Goal: Task Accomplishment & Management: Manage account settings

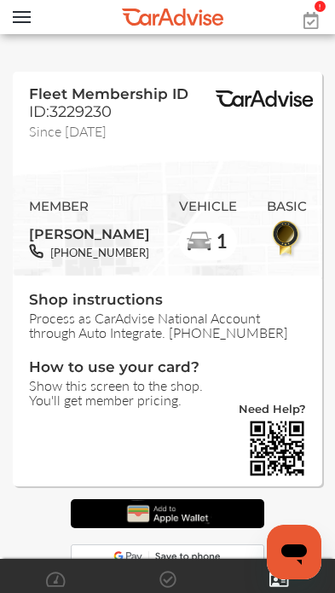
click at [328, 15] on span at bounding box center [311, 11] width 34 height 17
click at [327, 7] on span at bounding box center [311, 11] width 34 height 17
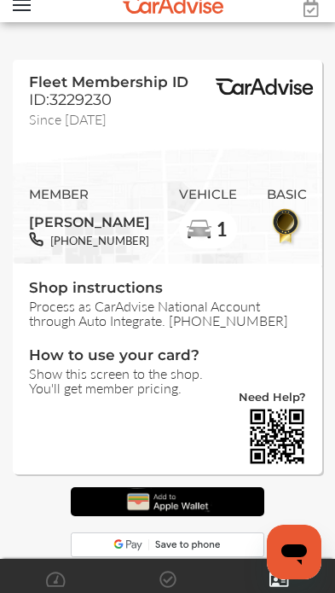
scroll to position [9, 0]
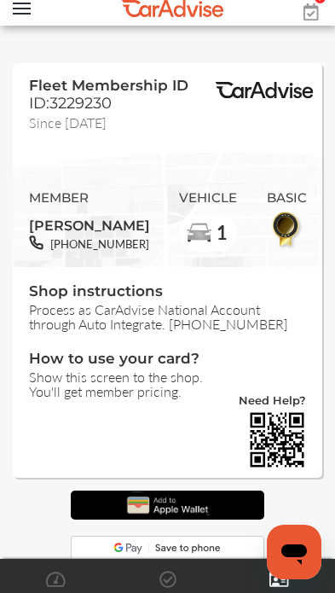
click at [28, 5] on button "Open Menu" at bounding box center [22, 9] width 18 height 13
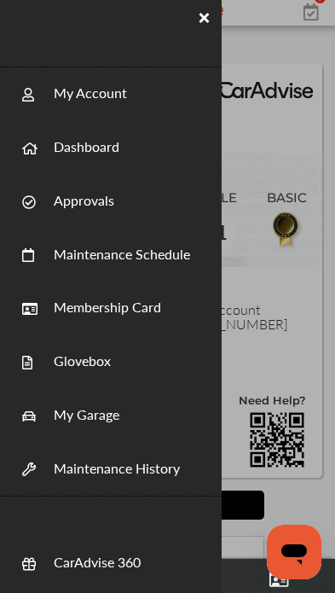
click at [109, 154] on link "Dashboard" at bounding box center [87, 138] width 66 height 38
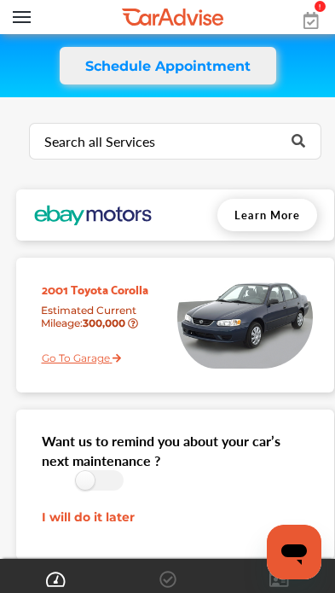
click at [21, 18] on button "Open Menu" at bounding box center [22, 17] width 18 height 13
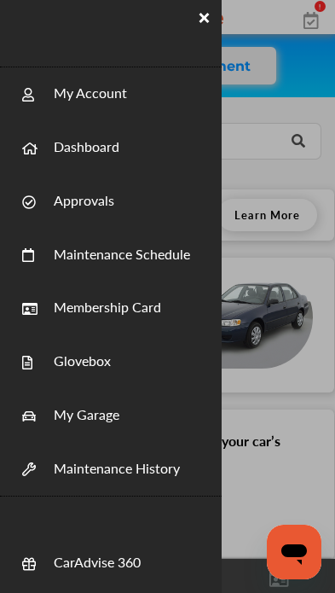
click at [98, 207] on link "Approvals" at bounding box center [84, 191] width 61 height 38
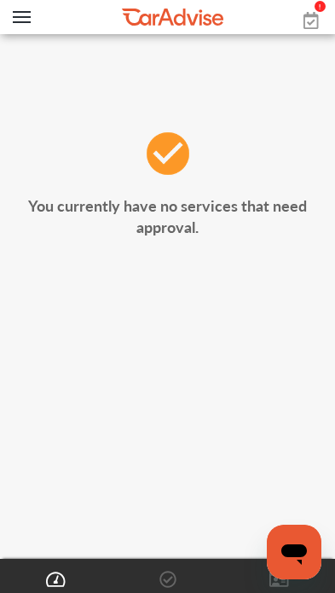
click at [16, 20] on button "Open Menu" at bounding box center [22, 17] width 18 height 13
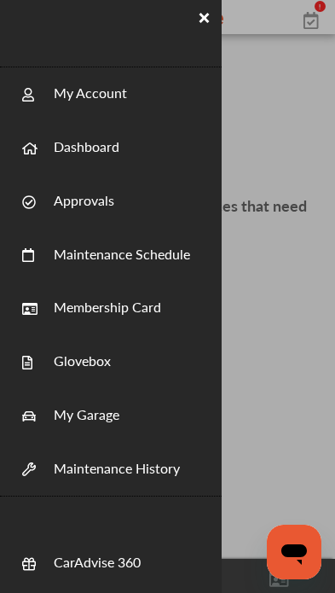
click at [297, 317] on div at bounding box center [167, 296] width 335 height 593
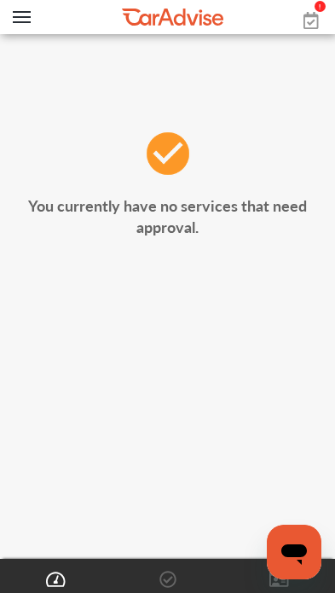
click at [24, 22] on button "Open Menu" at bounding box center [22, 17] width 18 height 13
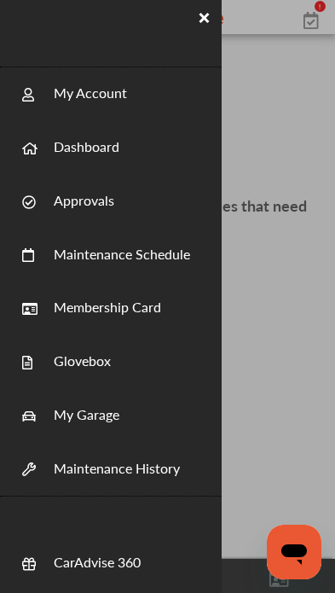
click at [96, 202] on link "Approvals" at bounding box center [84, 191] width 61 height 38
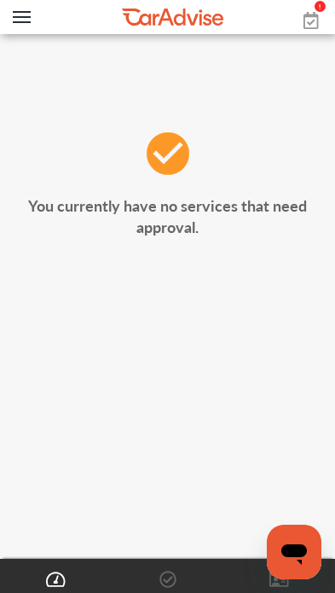
click at [30, 22] on button "Open Menu" at bounding box center [22, 17] width 18 height 13
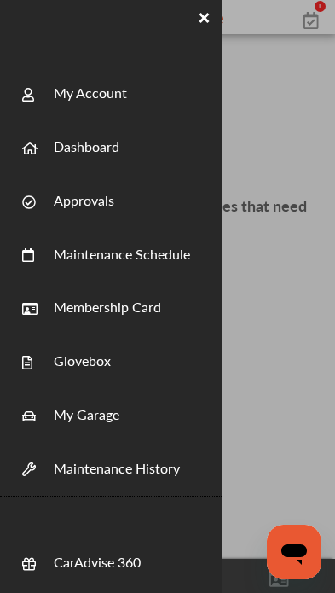
click at [107, 102] on link "My Account" at bounding box center [90, 84] width 73 height 38
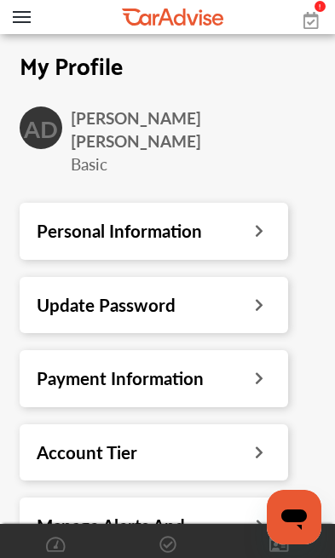
click at [23, 20] on button "Open Menu" at bounding box center [22, 17] width 18 height 13
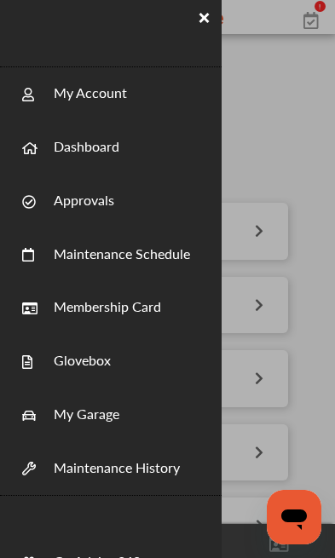
click at [94, 153] on link "Dashboard" at bounding box center [87, 138] width 66 height 38
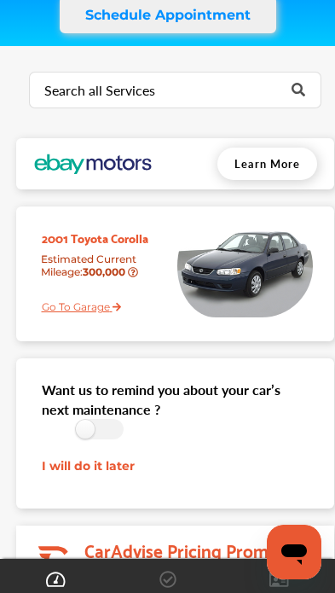
scroll to position [50, 0]
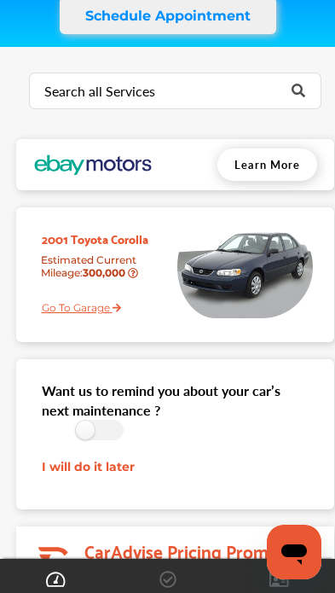
click at [269, 262] on img at bounding box center [239, 267] width 148 height 102
click at [132, 245] on div "2001 Toyota Corolla" at bounding box center [97, 232] width 136 height 32
click at [272, 269] on img at bounding box center [239, 267] width 148 height 102
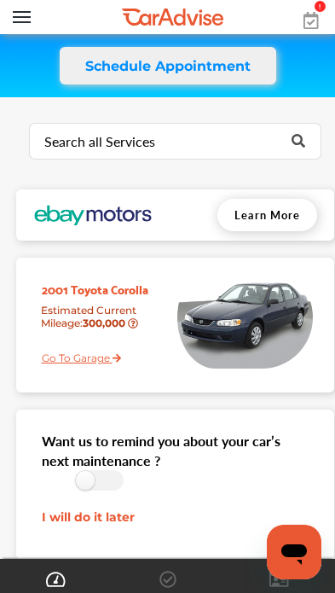
click at [20, 20] on button "Open Menu" at bounding box center [22, 17] width 18 height 13
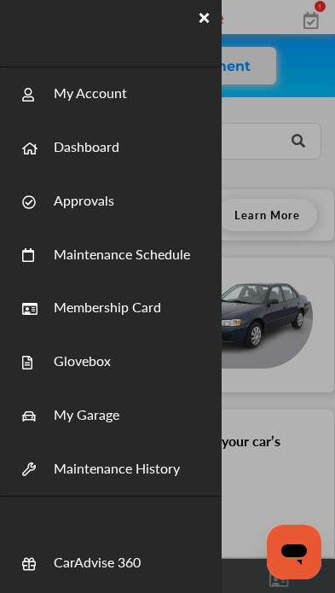
click at [160, 475] on link "Maintenance History" at bounding box center [117, 459] width 126 height 38
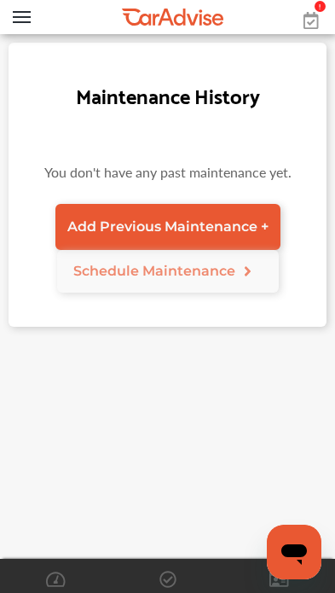
click at [19, 23] on button "Open Menu" at bounding box center [22, 17] width 18 height 13
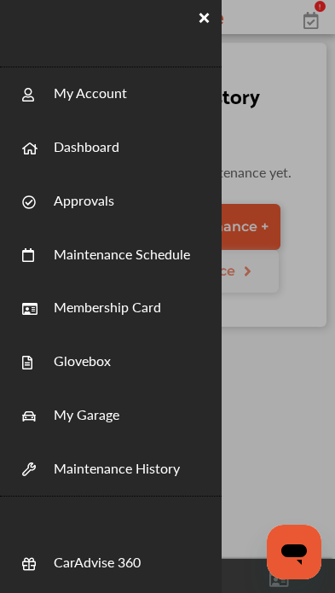
click at [105, 151] on link "Dashboard" at bounding box center [87, 138] width 66 height 38
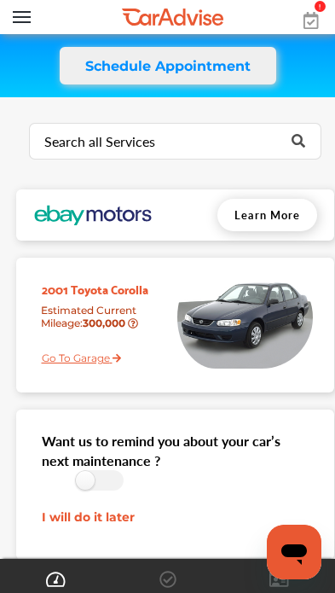
click at [278, 324] on img at bounding box center [239, 317] width 148 height 102
click at [74, 365] on link "Go To Garage" at bounding box center [75, 352] width 93 height 26
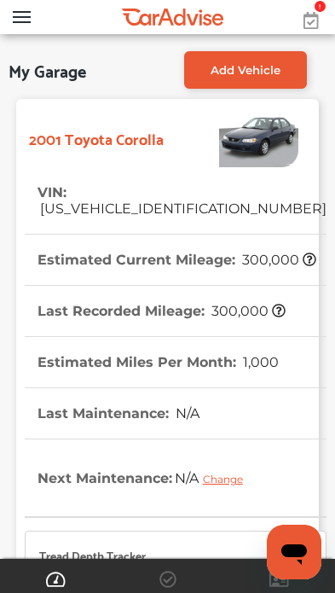
click at [28, 21] on button "Open Menu" at bounding box center [22, 17] width 18 height 13
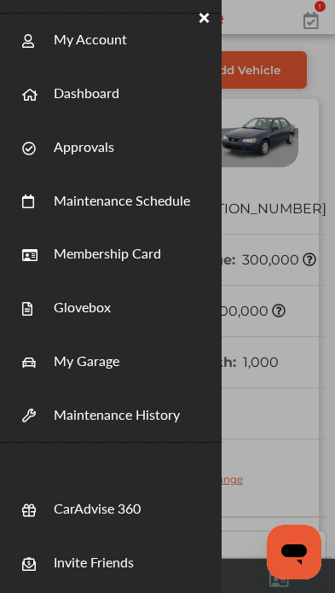
scroll to position [58, 0]
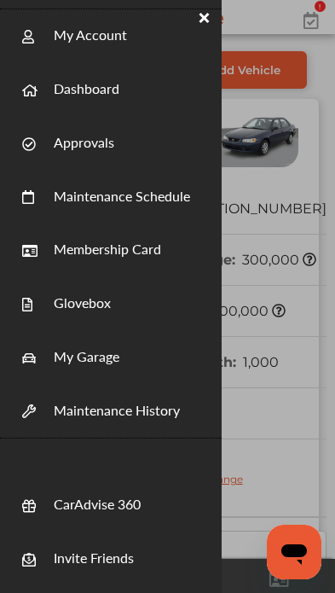
click at [104, 308] on link "Glovebox" at bounding box center [82, 294] width 57 height 38
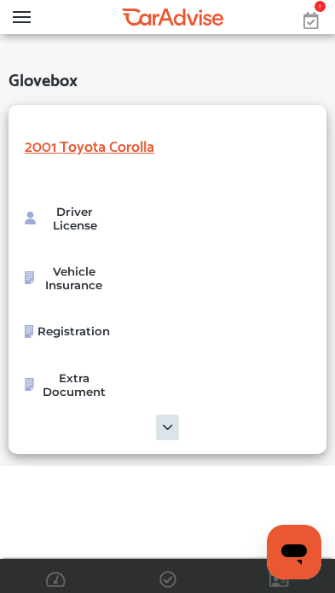
click at [21, 20] on button "Open Menu" at bounding box center [22, 17] width 18 height 13
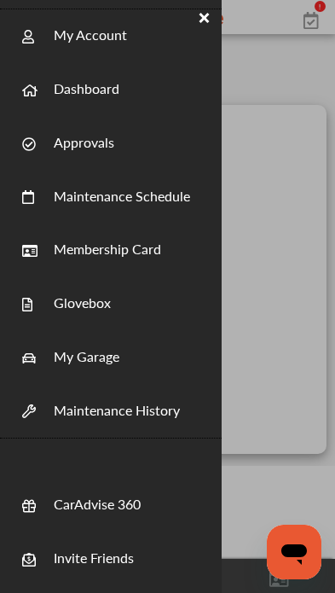
click at [118, 44] on link "My Account" at bounding box center [90, 26] width 73 height 38
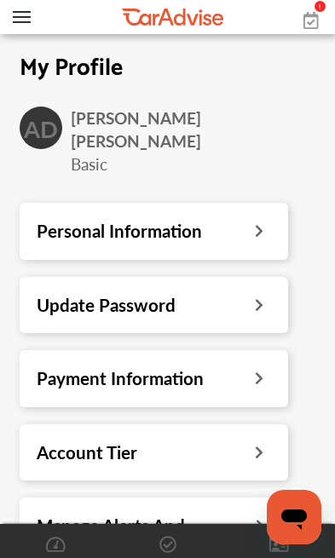
click at [15, 20] on button "Open Menu" at bounding box center [22, 17] width 18 height 13
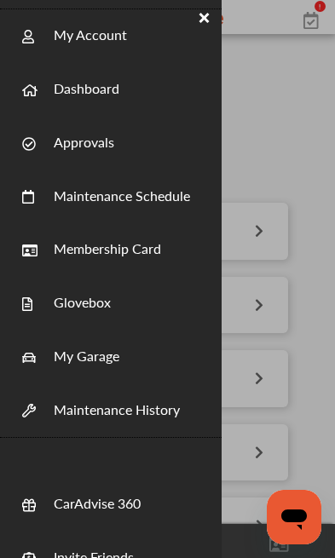
click at [113, 142] on link "Approvals" at bounding box center [84, 133] width 61 height 38
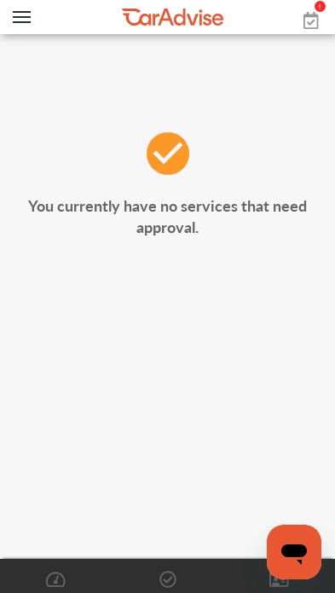
click at [327, 0] on div at bounding box center [311, 8] width 34 height 17
click at [322, 20] on div at bounding box center [311, 17] width 34 height 34
click at [316, 12] on icon at bounding box center [311, 20] width 15 height 17
click at [325, 2] on div at bounding box center [311, 8] width 34 height 17
click at [322, 11] on span at bounding box center [311, 11] width 34 height 17
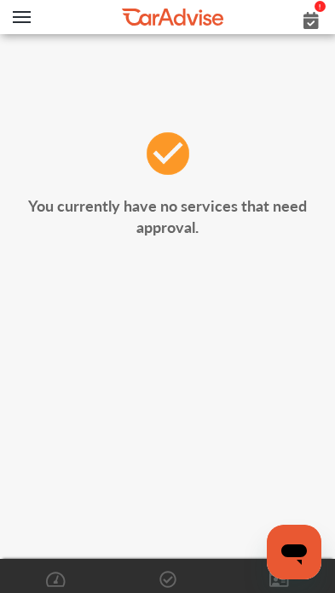
click at [325, 1] on div at bounding box center [311, 8] width 34 height 17
click at [309, 20] on icon at bounding box center [311, 20] width 15 height 17
click at [17, 18] on button "Open Menu" at bounding box center [22, 17] width 18 height 13
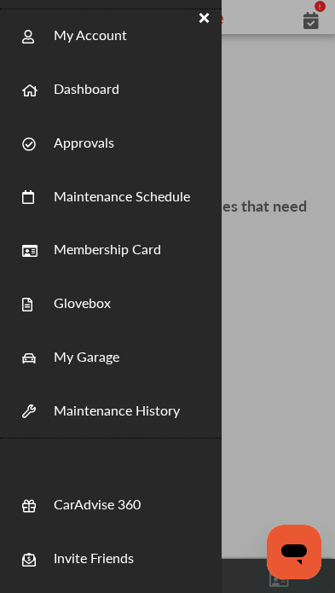
click at [107, 90] on link "Dashboard" at bounding box center [87, 80] width 66 height 38
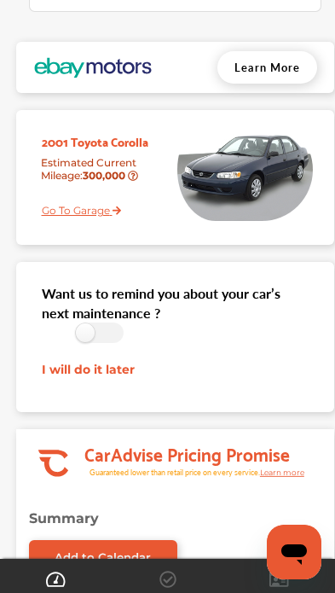
scroll to position [147, 0]
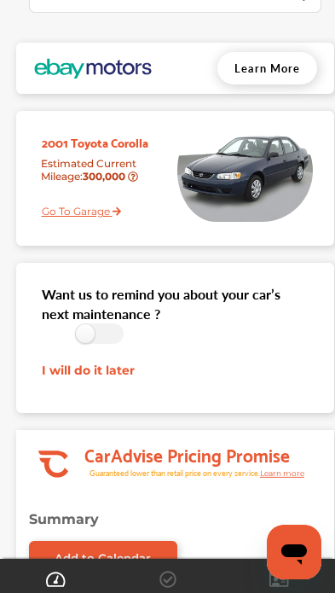
click at [239, 182] on img at bounding box center [239, 170] width 148 height 102
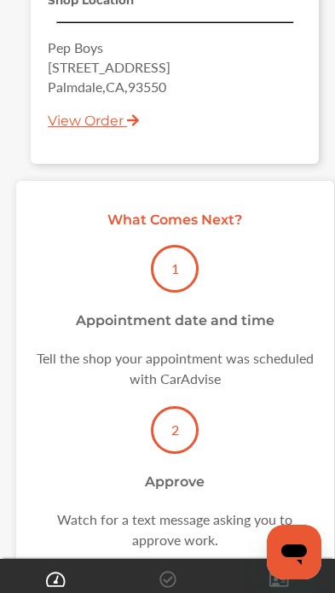
scroll to position [1905, 0]
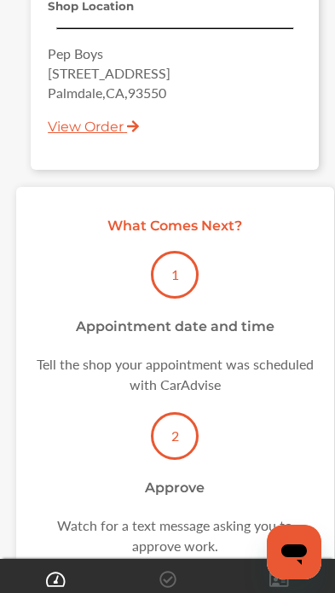
click at [90, 135] on span "View Order" at bounding box center [93, 127] width 91 height 16
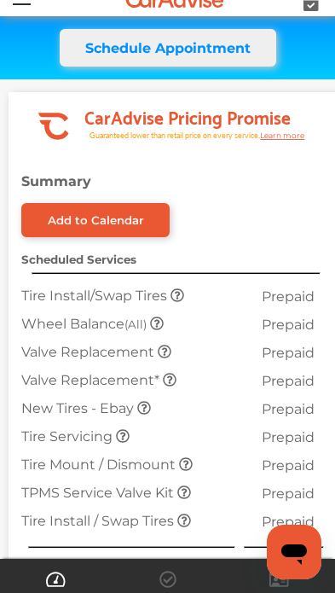
scroll to position [0, 0]
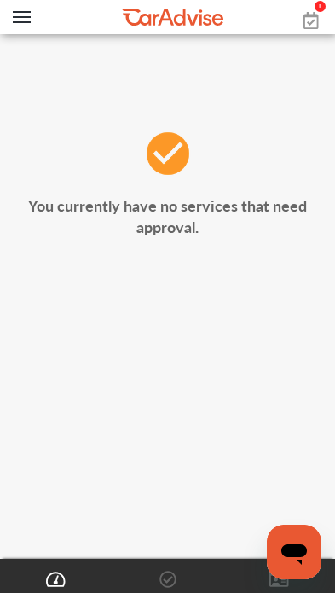
click at [171, 582] on icon at bounding box center [167, 578] width 17 height 17
click at [54, 581] on icon at bounding box center [56, 578] width 20 height 17
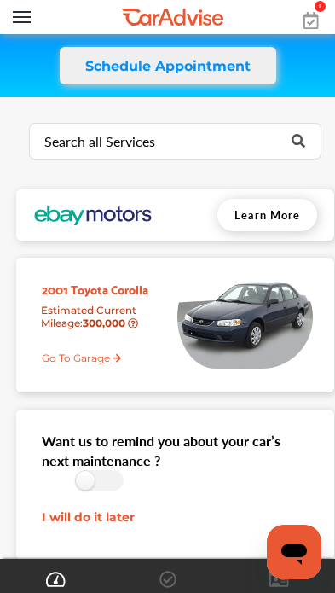
click at [163, 580] on icon at bounding box center [167, 578] width 17 height 17
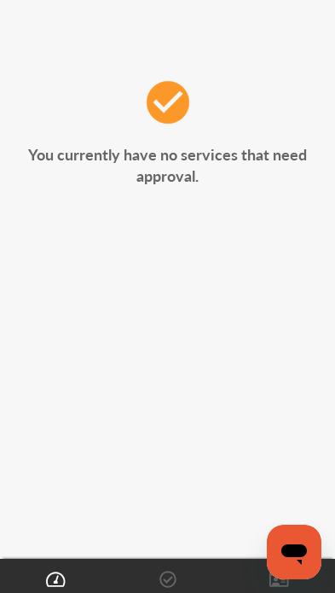
scroll to position [51, 0]
click at [275, 592] on span at bounding box center [279, 580] width 27 height 27
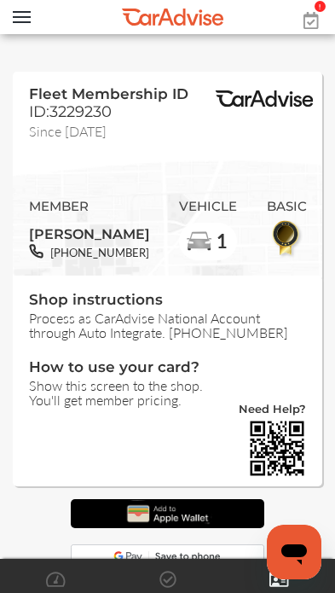
click at [20, 20] on button "Open Menu" at bounding box center [22, 17] width 18 height 13
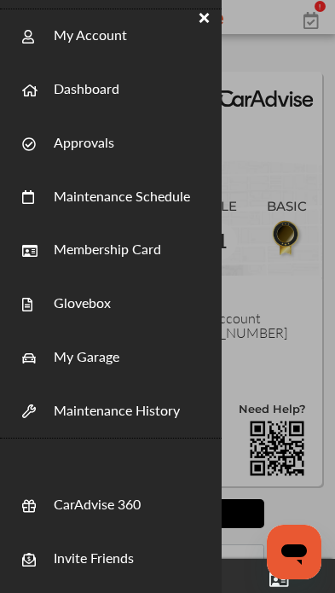
click at [115, 362] on link "My Garage" at bounding box center [87, 347] width 66 height 38
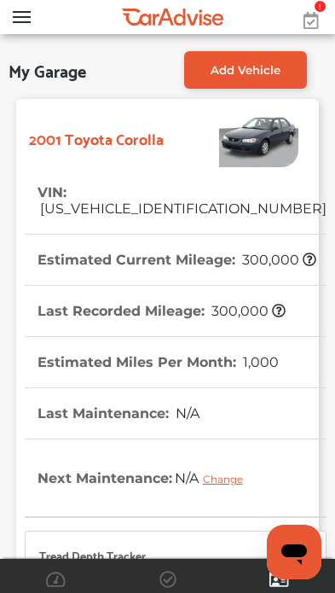
click at [10, 26] on div at bounding box center [147, 17] width 294 height 34
click at [30, 14] on button "Open Menu" at bounding box center [22, 17] width 18 height 13
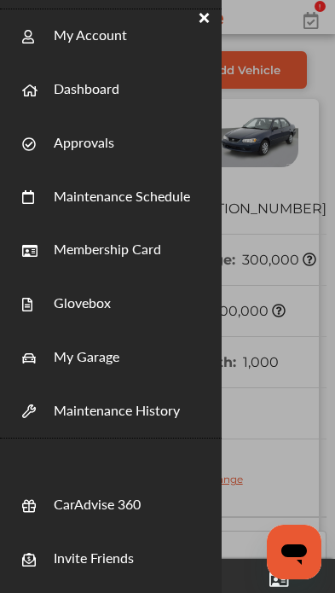
click at [120, 40] on link "My Account" at bounding box center [90, 26] width 73 height 38
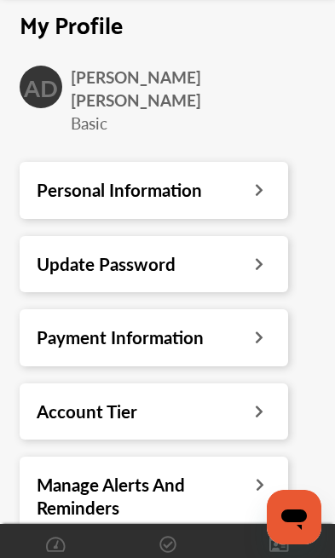
scroll to position [41, 0]
click at [256, 401] on icon at bounding box center [260, 410] width 16 height 18
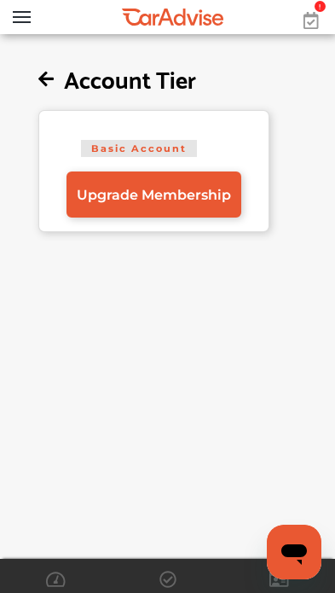
click at [41, 76] on icon at bounding box center [45, 80] width 15 height 18
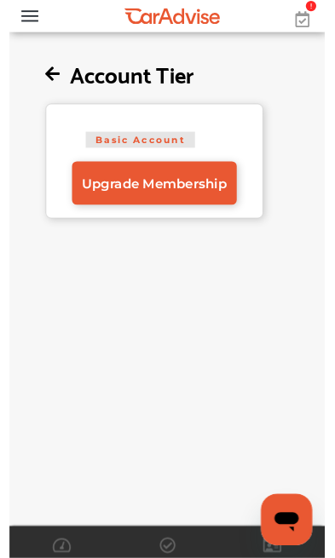
scroll to position [58, 0]
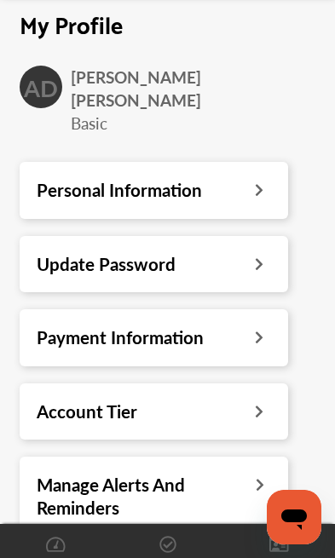
click at [266, 327] on icon at bounding box center [260, 336] width 16 height 18
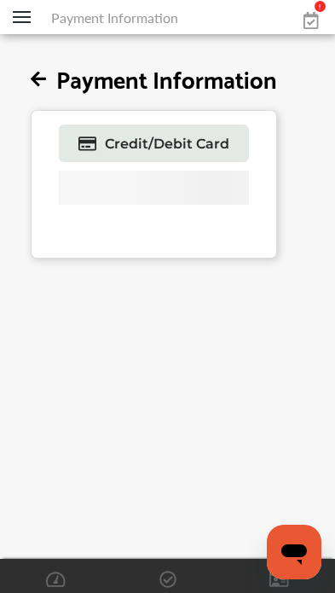
click at [35, 82] on icon at bounding box center [38, 80] width 15 height 18
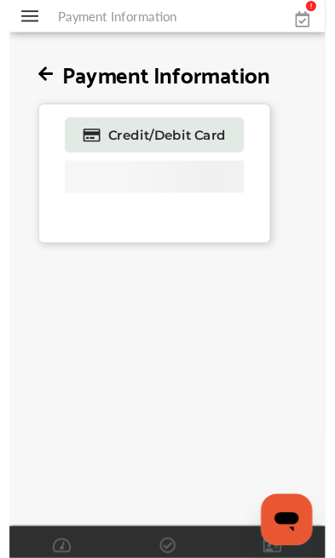
scroll to position [58, 0]
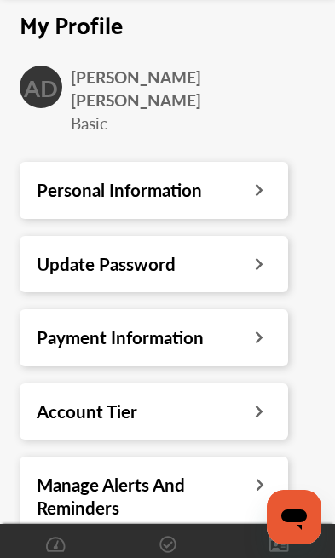
click at [260, 474] on div "Manage Alerts And Reminders" at bounding box center [154, 496] width 234 height 45
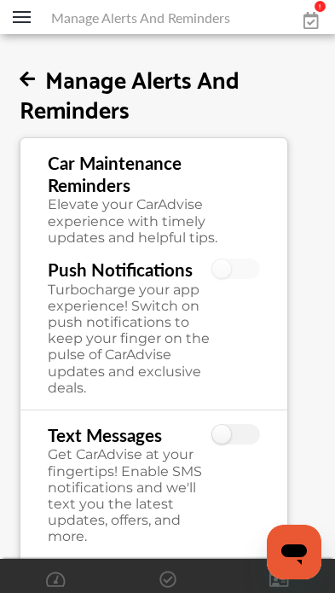
click at [14, 78] on div "Manage Alerts And Reminders Car Maintenance Reminders Elevate your CarAdvise ex…" at bounding box center [153, 373] width 335 height 670
click at [26, 71] on icon at bounding box center [27, 80] width 15 height 18
